Goal: Navigation & Orientation: Find specific page/section

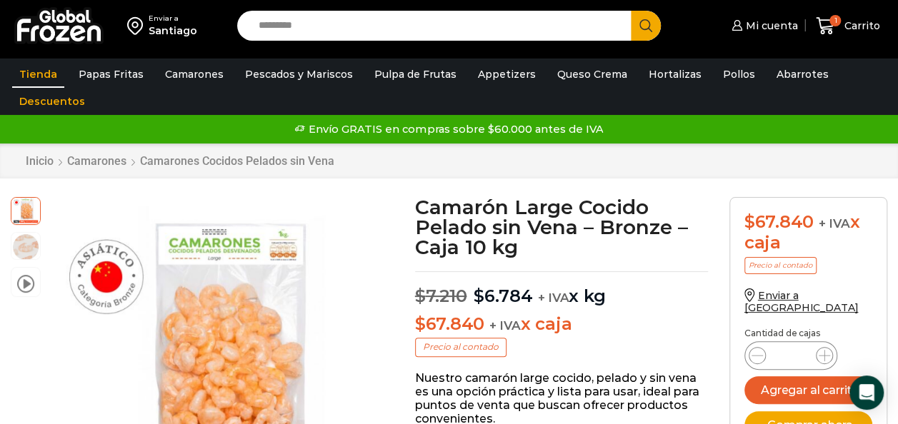
click at [37, 79] on link "Tienda" at bounding box center [38, 74] width 52 height 27
click at [24, 69] on link "Tienda" at bounding box center [38, 74] width 52 height 27
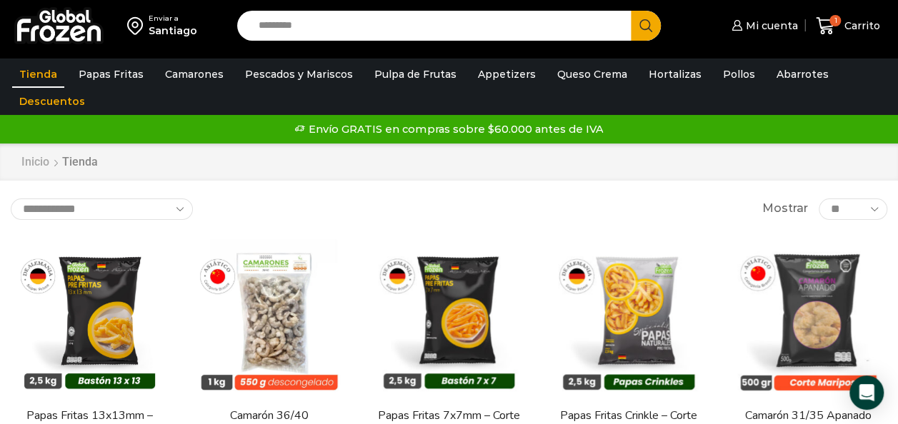
click at [30, 166] on link "Inicio" at bounding box center [35, 162] width 29 height 16
